Goal: Information Seeking & Learning: Learn about a topic

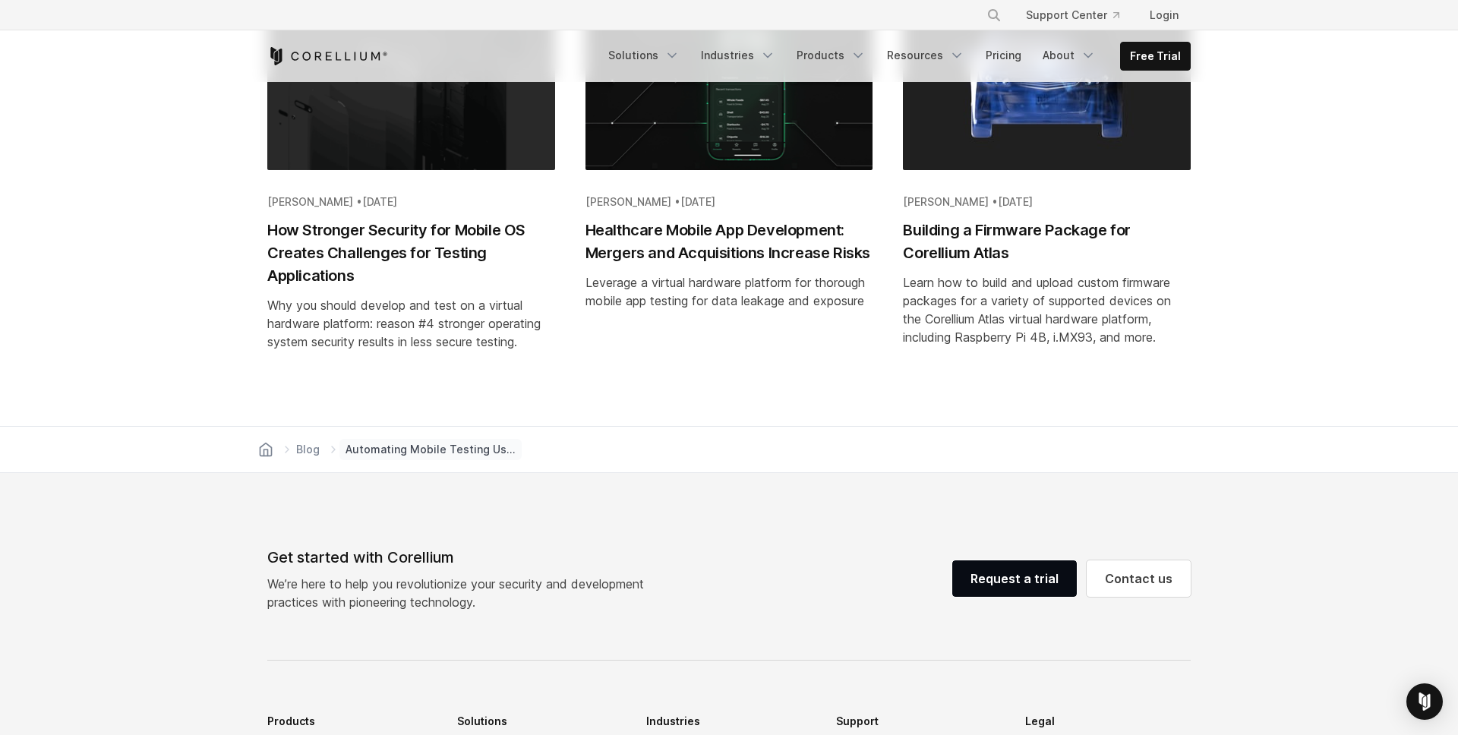
scroll to position [31236, 0]
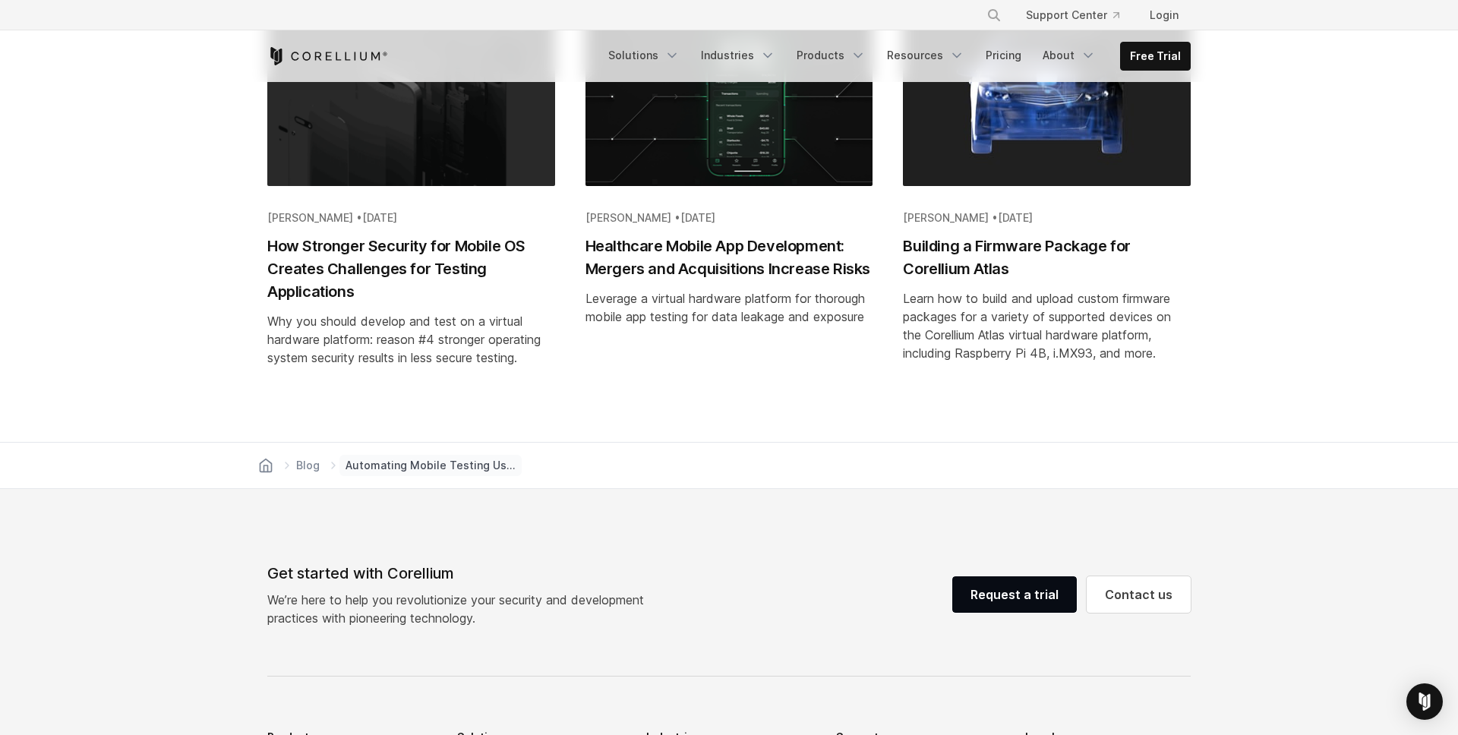
click at [680, 488] on div "Blog Automating Mobile Testing Using Appium & Corellium | Guide" at bounding box center [729, 466] width 948 height 46
click at [730, 488] on div "Blog Automating Mobile Testing Using Appium & Corellium | Guide" at bounding box center [729, 466] width 948 height 46
click at [1292, 176] on section "Keep reading See more Beth Barach • Aug 11, 2025 How Stronger Security for Mobi…" at bounding box center [729, 157] width 1458 height 571
click at [1289, 109] on section "Keep reading See more Beth Barach • Aug 11, 2025 How Stronger Security for Mobi…" at bounding box center [729, 157] width 1458 height 571
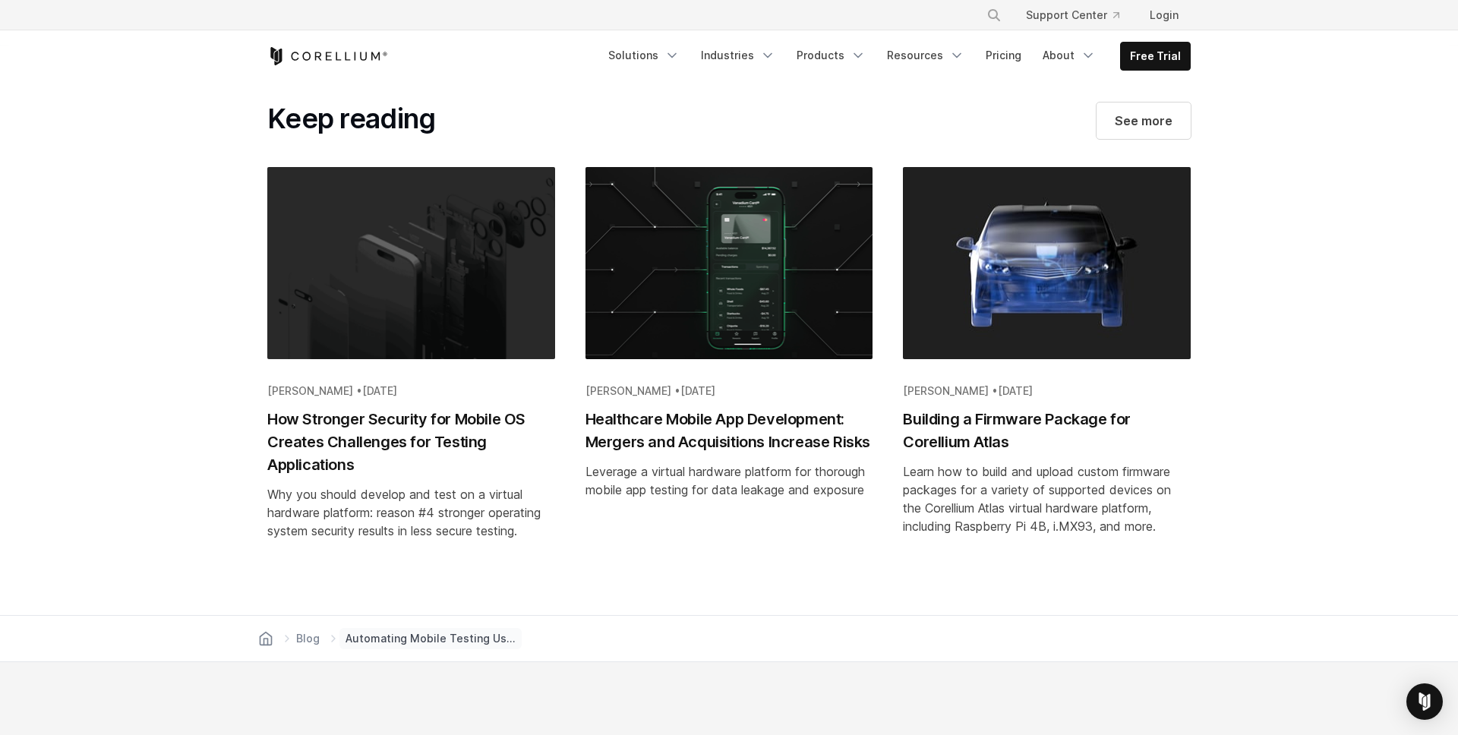
scroll to position [30997, 0]
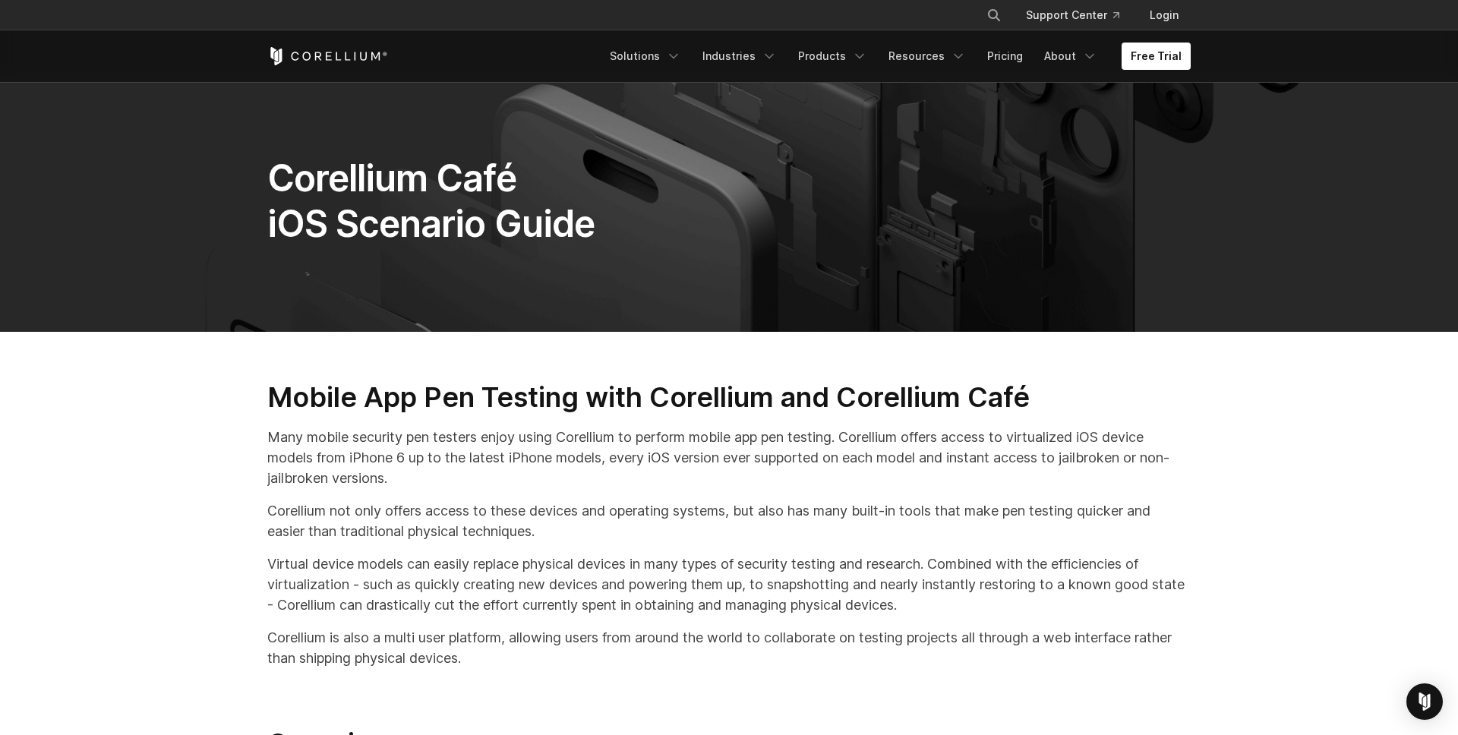
click at [1228, 258] on section "Corellium Café iOS Scenario Guide" at bounding box center [729, 207] width 1458 height 249
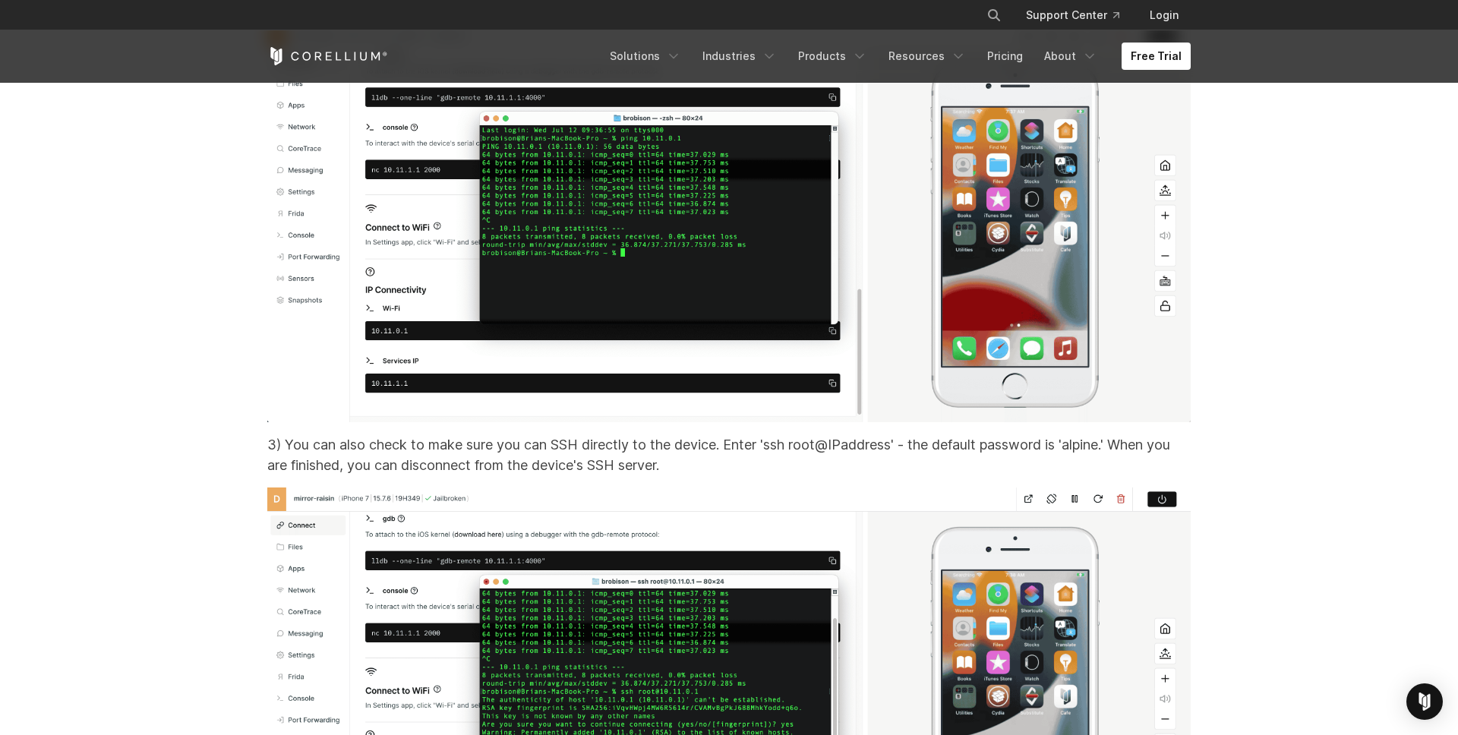
scroll to position [13114, 0]
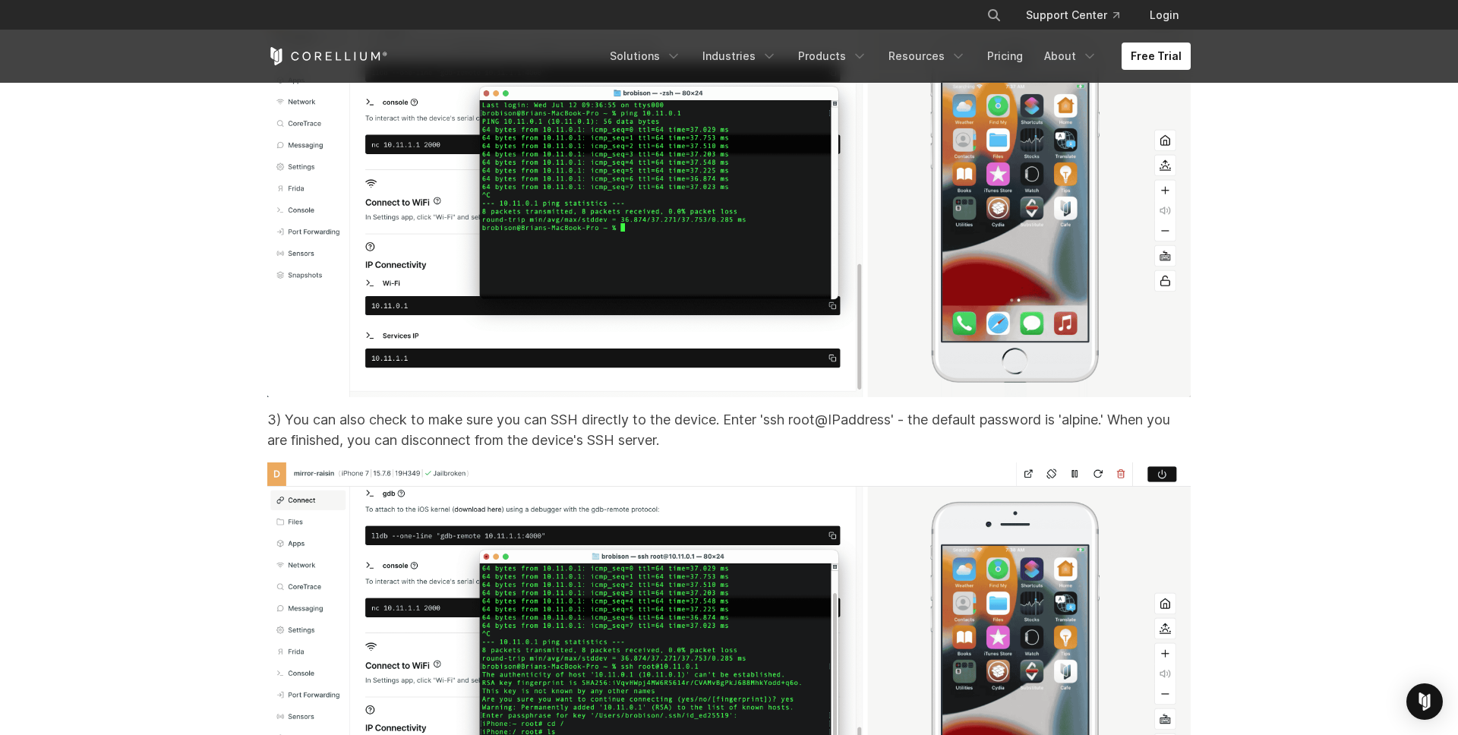
click at [1263, 232] on section "Step 4: Connecting to Your Virtual iPhone As you perform app pen testing with C…" at bounding box center [729, 68] width 1458 height 5683
